Goal: Transaction & Acquisition: Purchase product/service

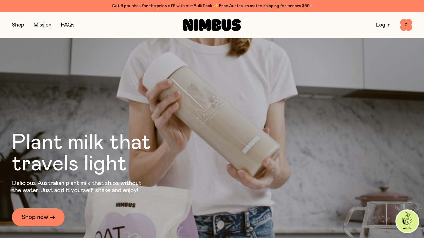
click at [19, 26] on button "button" at bounding box center [18, 25] width 12 height 8
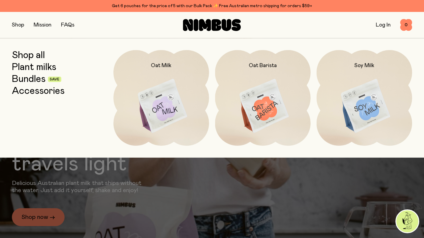
click at [32, 80] on link "Bundles" at bounding box center [29, 79] width 34 height 11
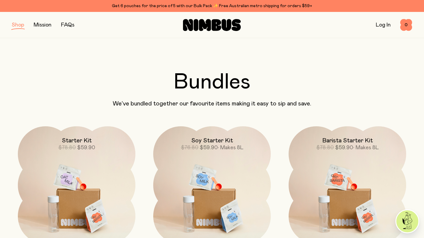
click at [19, 28] on button "button" at bounding box center [18, 25] width 12 height 8
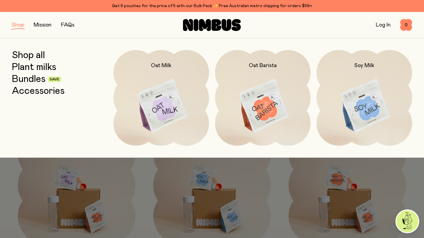
click at [164, 8] on div "Get 6 pouches for the price of 5 with our Bulk Pack ✨ Free Australian metro shi…" at bounding box center [212, 5] width 400 height 7
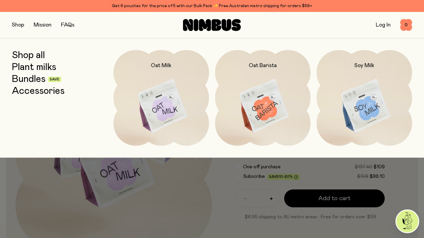
click at [200, 193] on div at bounding box center [212, 119] width 424 height 238
